Goal: Information Seeking & Learning: Learn about a topic

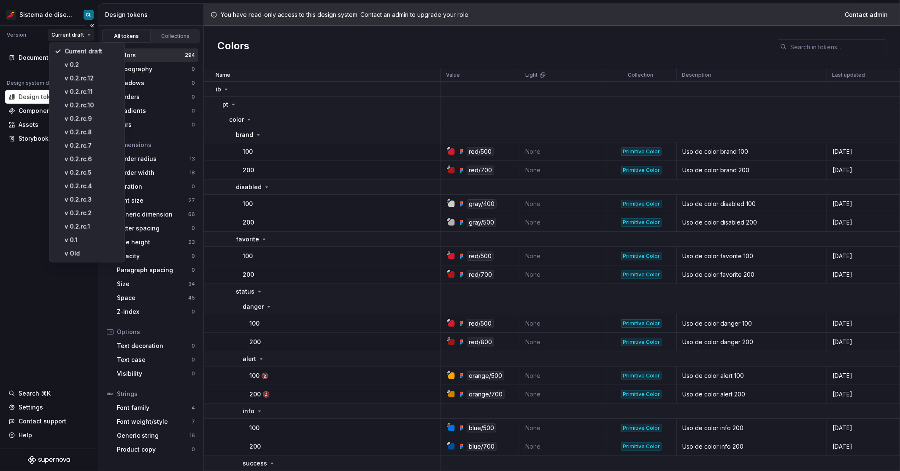
click at [81, 38] on html "Sistema de diseño Iberia CL Version Current draft Documentation Design system d…" at bounding box center [450, 235] width 900 height 471
click at [81, 248] on div "v Old" at bounding box center [92, 254] width 55 height 8
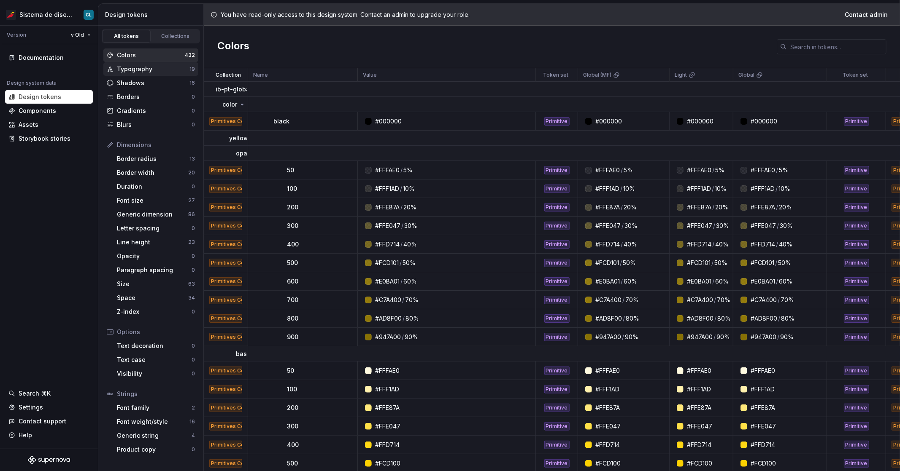
click at [131, 75] on div "Typography 19" at bounding box center [150, 68] width 95 height 13
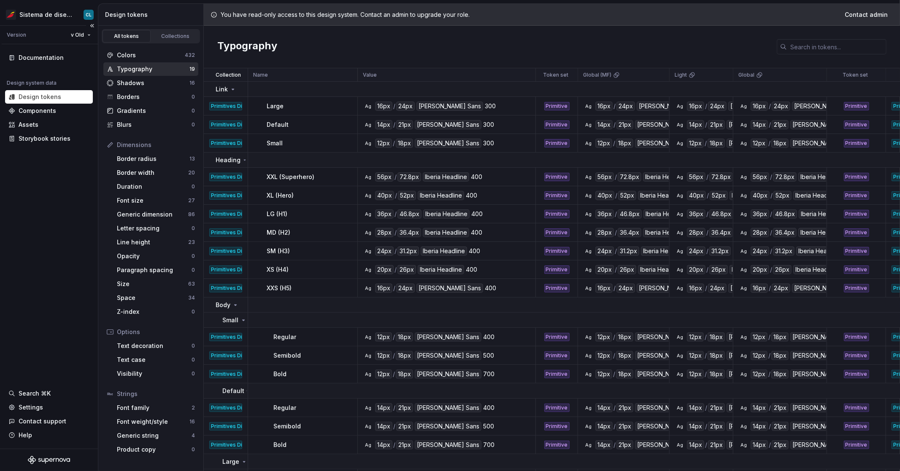
scroll to position [57, 0]
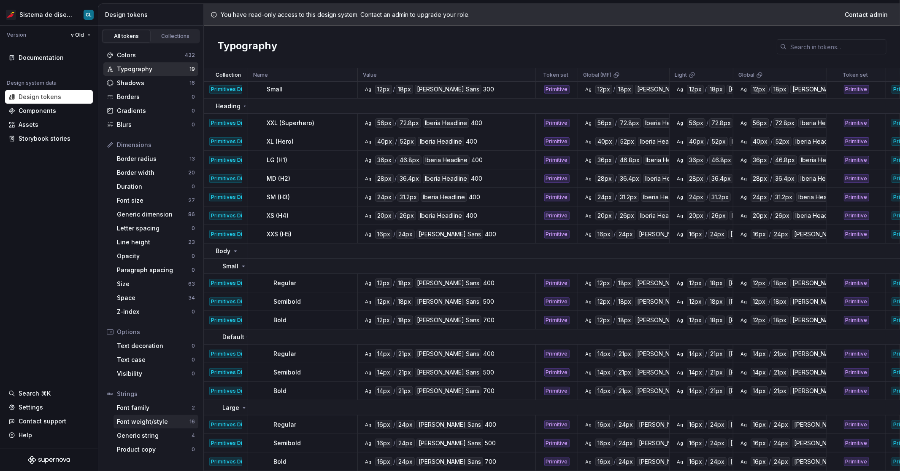
click at [151, 248] on div "Font weight/style" at bounding box center [153, 422] width 73 height 8
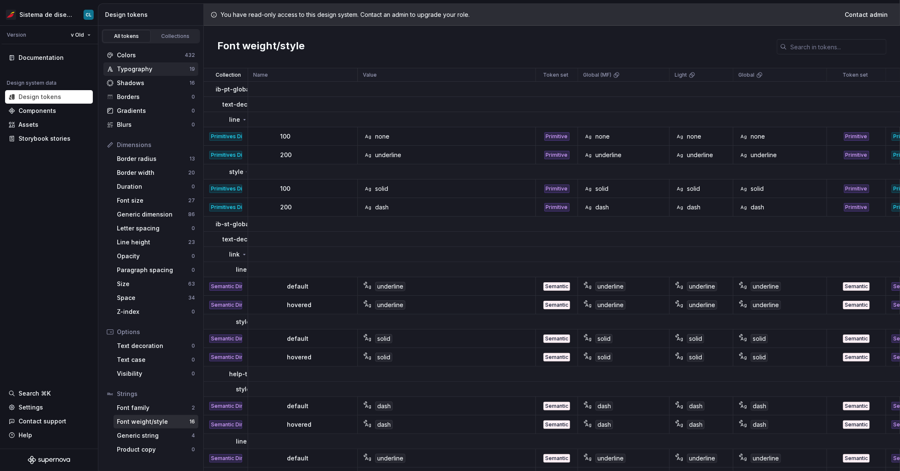
click at [142, 72] on div "Typography" at bounding box center [153, 69] width 73 height 8
